Goal: Entertainment & Leisure: Consume media (video, audio)

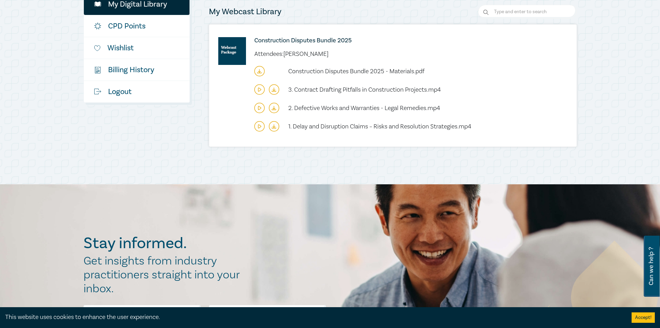
click at [261, 126] on icon at bounding box center [259, 125] width 3 height 3
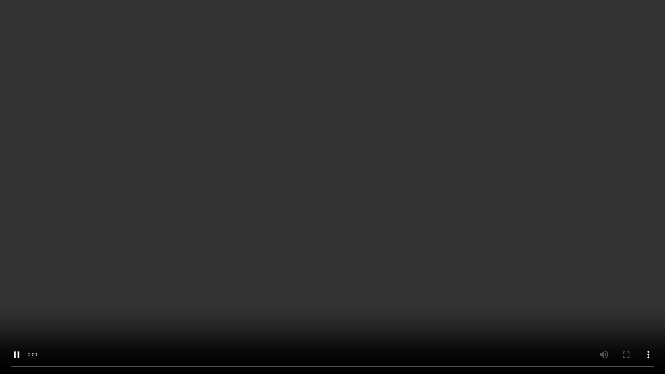
click at [82, 270] on video at bounding box center [332, 187] width 665 height 374
click at [280, 220] on video at bounding box center [332, 187] width 665 height 374
click at [286, 215] on video at bounding box center [332, 187] width 665 height 374
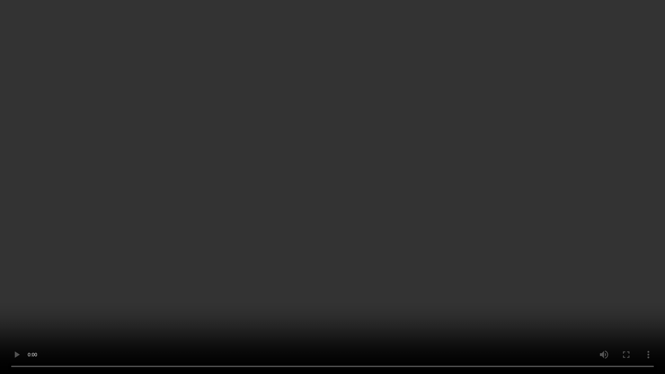
click at [302, 212] on video at bounding box center [332, 187] width 665 height 374
click at [404, 181] on video at bounding box center [332, 187] width 665 height 374
click at [374, 187] on video at bounding box center [332, 187] width 665 height 374
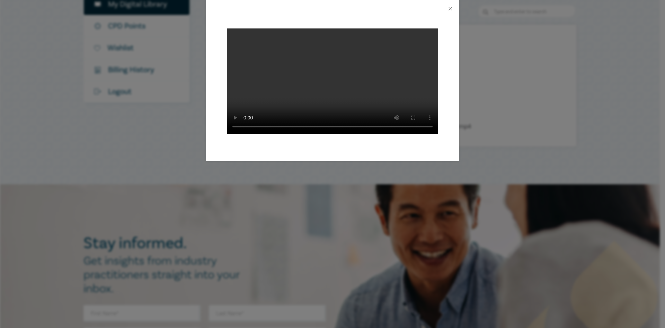
click at [323, 68] on video at bounding box center [332, 81] width 211 height 106
